Goal: Task Accomplishment & Management: Use online tool/utility

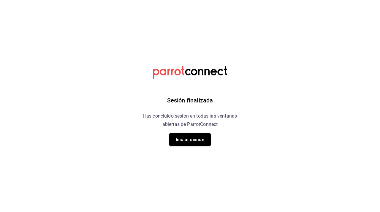
click at [179, 148] on div "Sesión finalizada Has concluido sesión en todas las ventanas abiertas de Parrot…" at bounding box center [190, 106] width 150 height 212
click at [179, 145] on button "Iniciar sesión" at bounding box center [190, 139] width 42 height 12
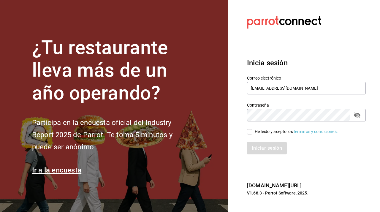
click at [247, 132] on input "He leído y acepto los Términos y condiciones." at bounding box center [249, 131] width 5 height 5
checkbox input "true"
click at [264, 150] on button "Iniciar sesión" at bounding box center [267, 148] width 40 height 12
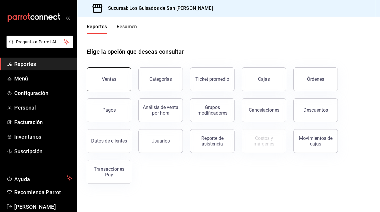
click at [116, 77] on button "Ventas" at bounding box center [109, 79] width 44 height 24
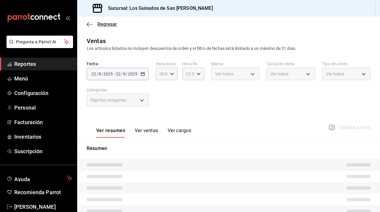
click at [101, 23] on span "Regresar" at bounding box center [107, 24] width 20 height 6
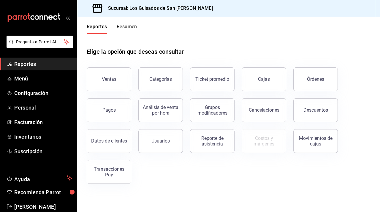
click at [127, 26] on button "Resumen" at bounding box center [127, 29] width 20 height 10
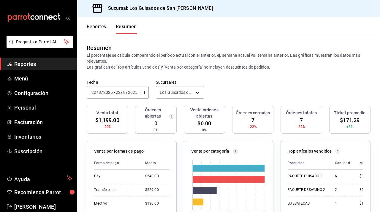
click at [123, 32] on button "Resumen" at bounding box center [126, 29] width 21 height 10
click at [143, 93] on icon "button" at bounding box center [143, 92] width 4 height 4
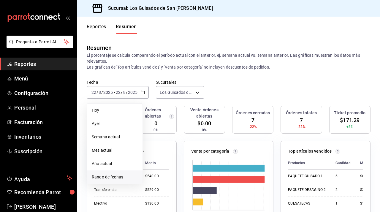
click at [109, 175] on span "Rango de fechas" at bounding box center [115, 177] width 46 height 6
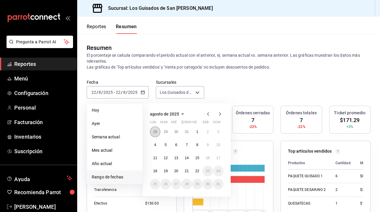
click at [155, 131] on abbr "28" at bounding box center [155, 132] width 4 height 4
click at [195, 184] on button "1" at bounding box center [197, 184] width 10 height 11
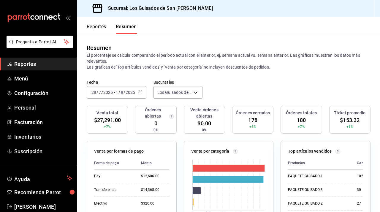
click at [138, 94] on div "2025-07-28 28 / 7 / 2025 - 2025-08-01 1 / 8 / 2025" at bounding box center [117, 92] width 60 height 12
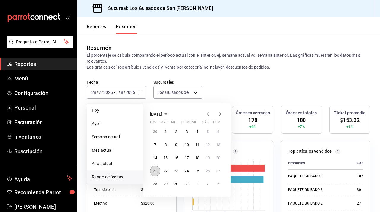
click at [155, 170] on abbr "21" at bounding box center [155, 171] width 4 height 4
click at [197, 174] on button "25" at bounding box center [197, 170] width 10 height 11
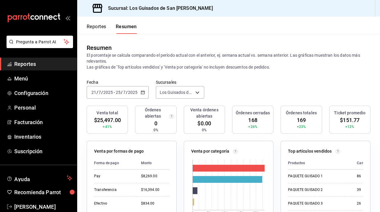
click at [148, 95] on div "2025-07-21 21 / 7 / 2025 - 2025-07-25 25 / 7 / 2025" at bounding box center [118, 92] width 62 height 12
click at [143, 95] on div "2025-07-21 21 / 7 / 2025 - 2025-07-25 25 / 7 / 2025" at bounding box center [118, 92] width 62 height 12
click at [126, 98] on div "2025-07-21 21 / 7 / 2025 - 2025-07-25 25 / 7 / 2025" at bounding box center [118, 92] width 62 height 12
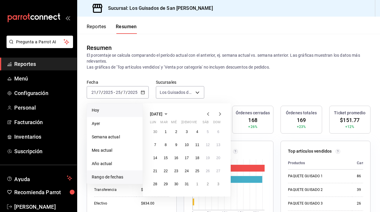
click at [115, 114] on li "Hoy" at bounding box center [114, 109] width 55 height 13
